Goal: Find specific page/section: Find specific page/section

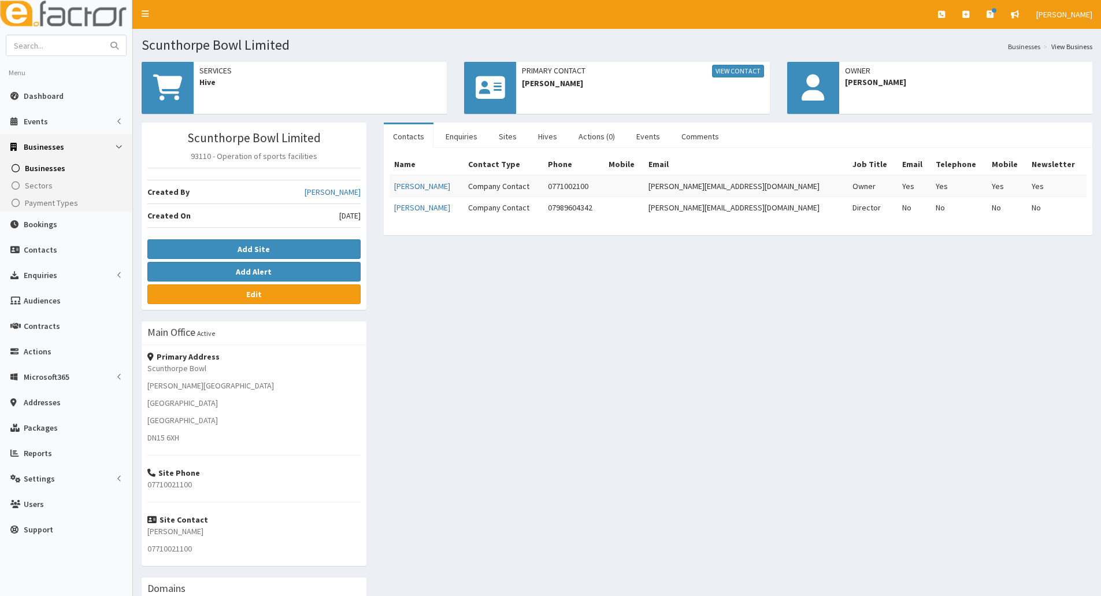
click at [85, 51] on input "text" at bounding box center [54, 45] width 97 height 20
type input "eddison"
click at [103, 35] on button "submit" at bounding box center [114, 45] width 23 height 20
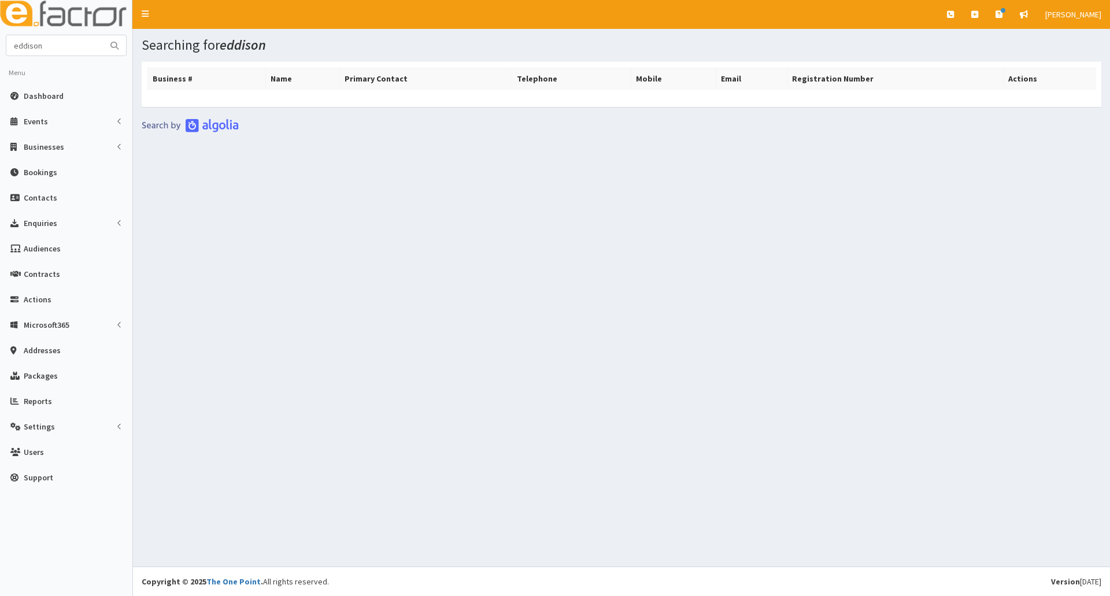
click at [67, 14] on img at bounding box center [66, 14] width 132 height 29
